Goal: Submit feedback/report problem

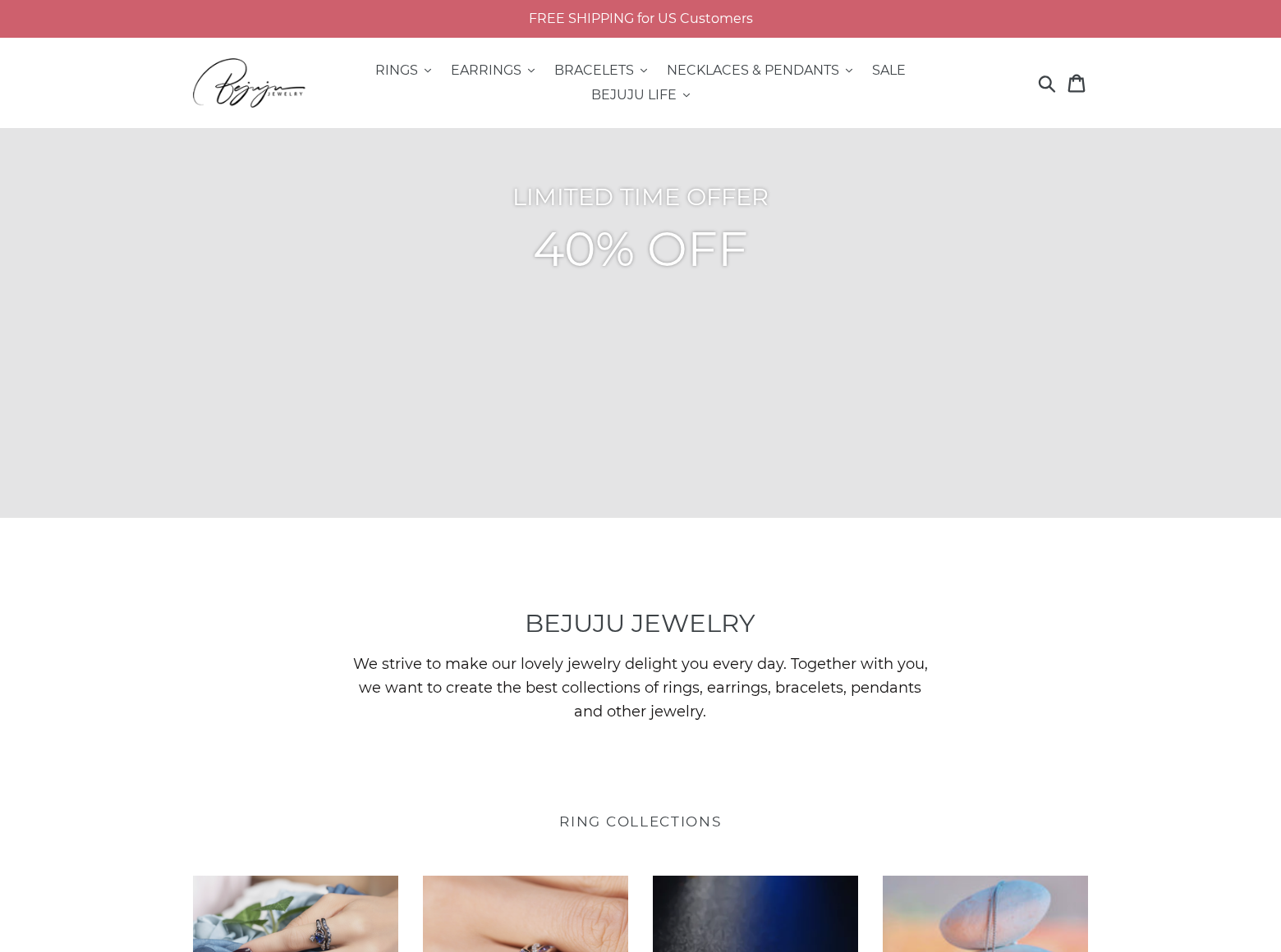
scroll to position [4268, 0]
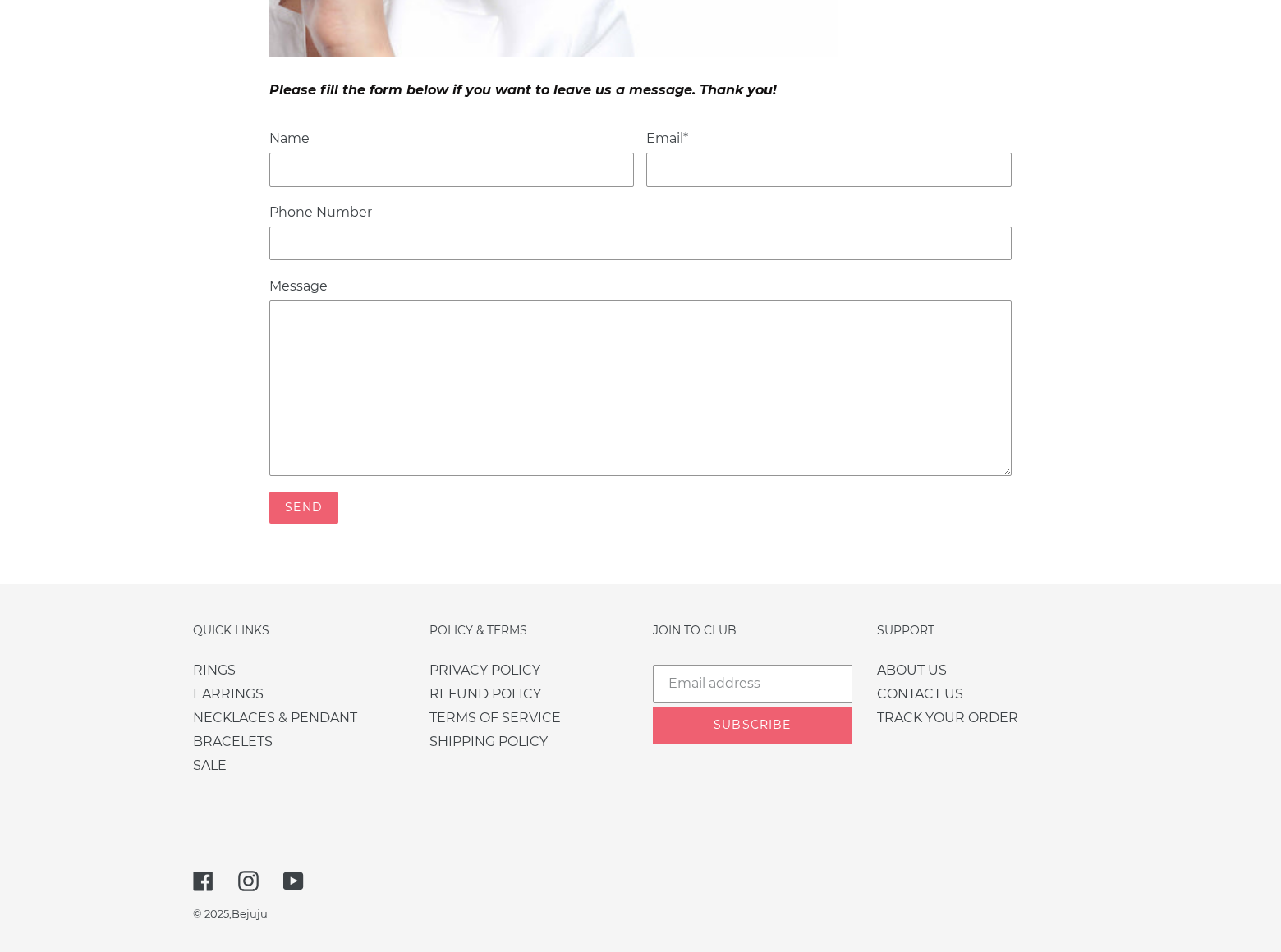
scroll to position [573, 0]
type input "Gary Miller"
type input "garymiller@dominatingkeywords.com"
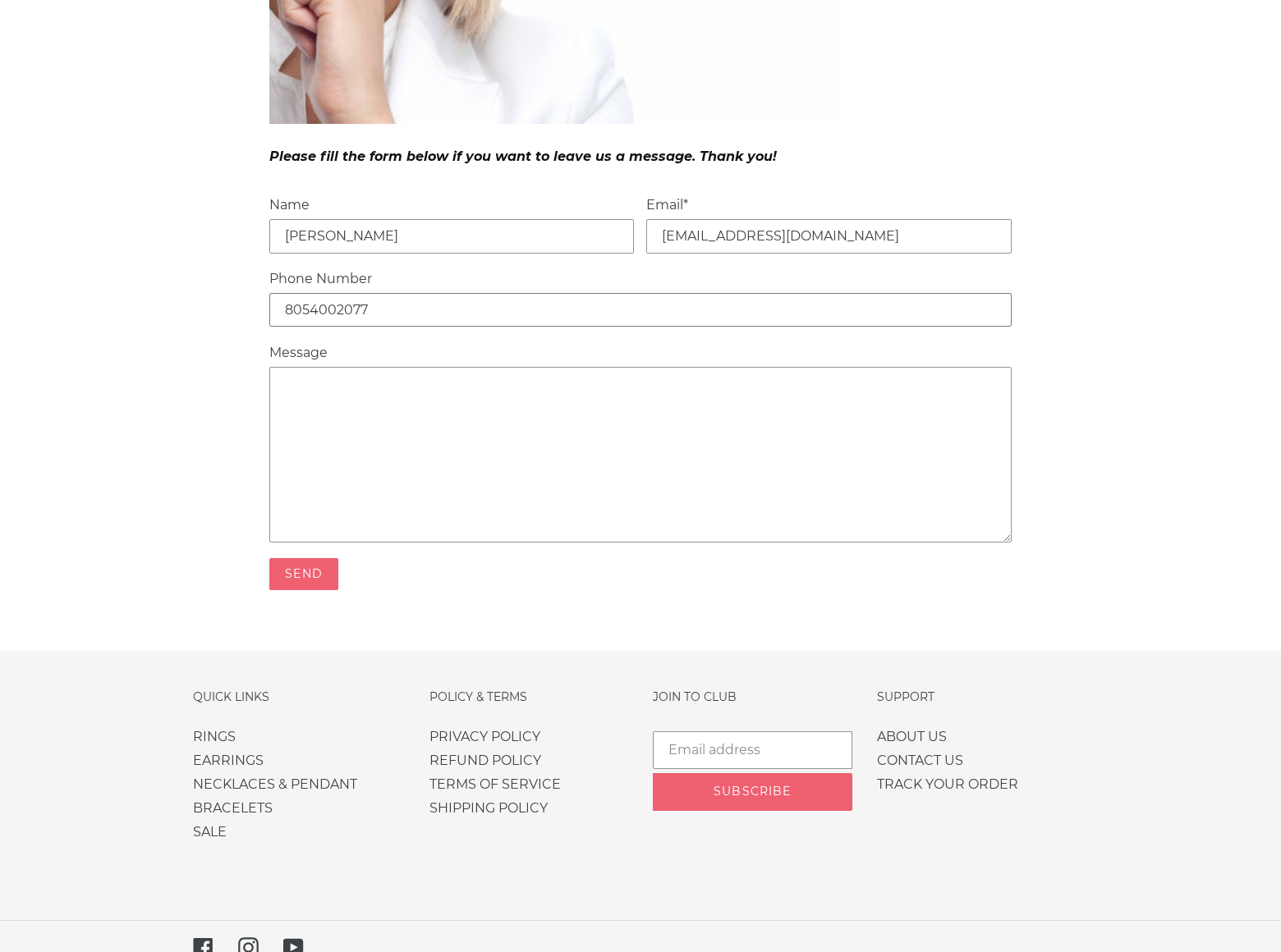
type input "8054002077"
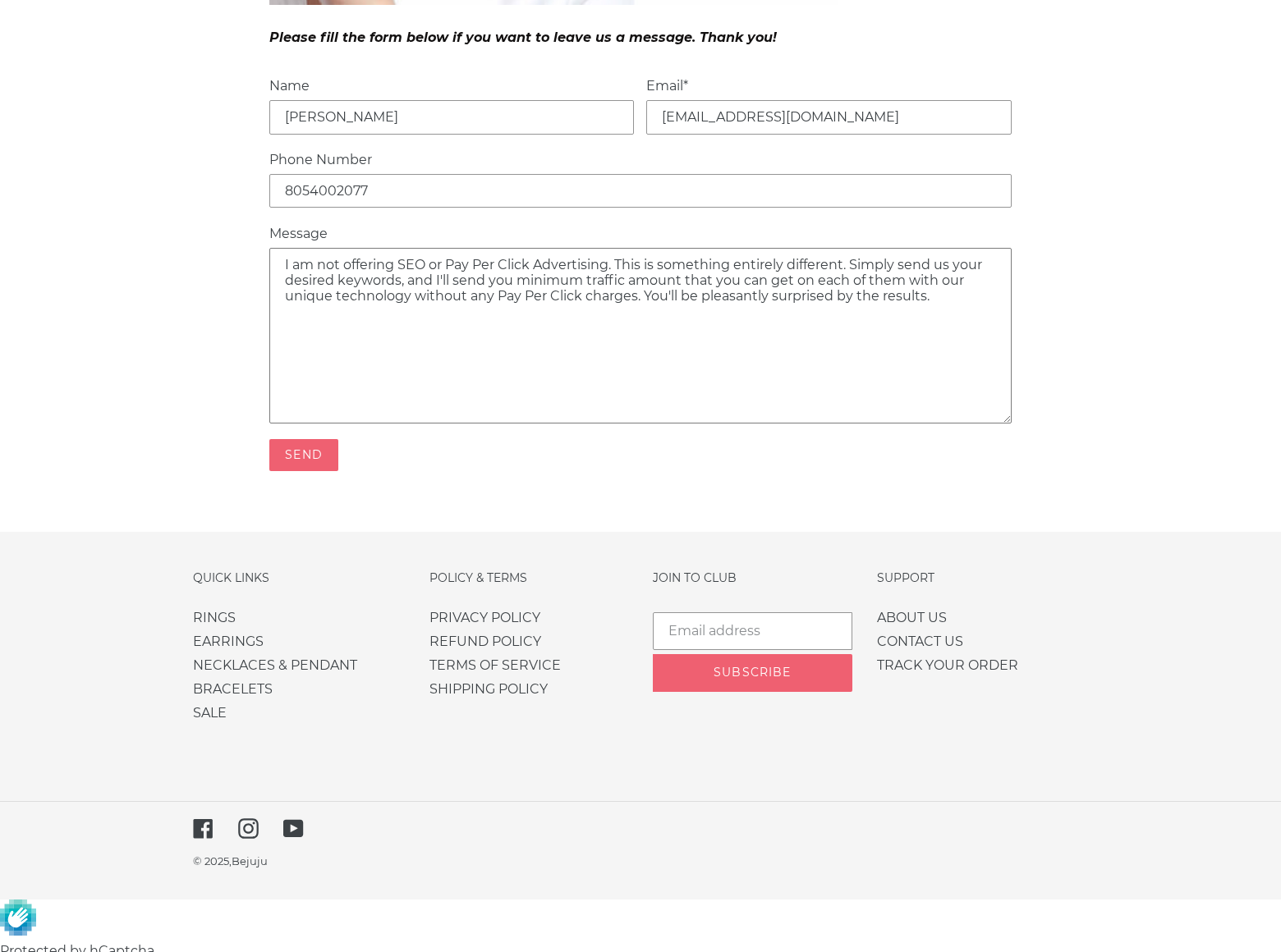
type textarea "I am not offering SEO or Pay Per Click Advertising. This is something entirely …"
click at [304, 471] on input "Send" at bounding box center [304, 455] width 69 height 32
